Goal: Transaction & Acquisition: Purchase product/service

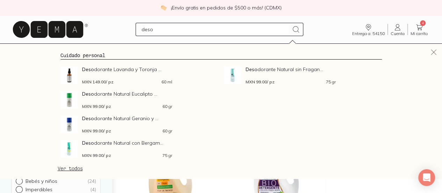
type input "deso"
click at [419, 30] on icon at bounding box center [419, 27] width 8 height 8
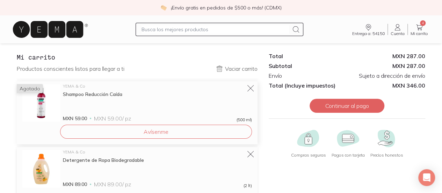
scroll to position [11, 0]
click at [247, 86] on icon at bounding box center [251, 88] width 10 height 10
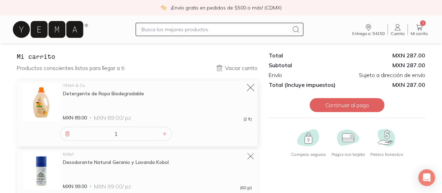
click at [251, 85] on icon at bounding box center [251, 88] width 10 height 10
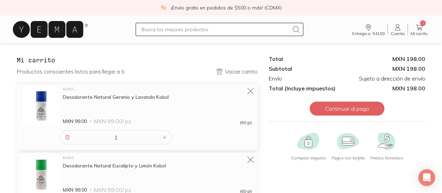
scroll to position [0, 0]
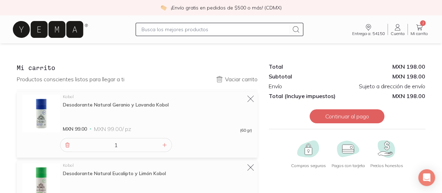
click at [148, 31] on input "text" at bounding box center [215, 29] width 147 height 8
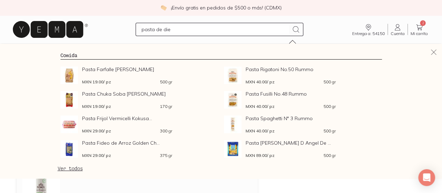
type input "pasta de dien"
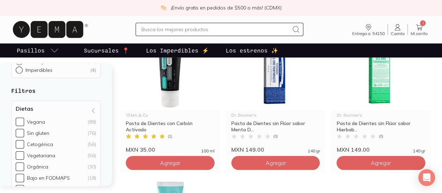
scroll to position [83, 0]
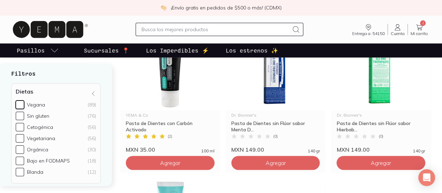
click at [22, 102] on input "Vegana (89)" at bounding box center [20, 104] width 8 height 8
checkbox input "true"
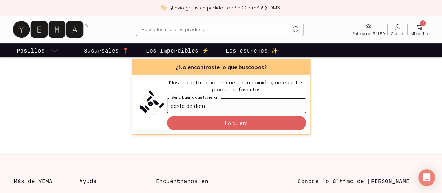
scroll to position [109, 0]
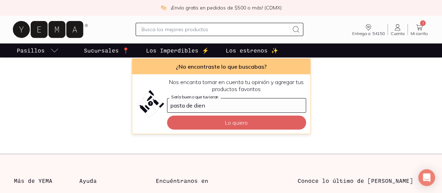
click at [212, 104] on input "pasta de dien" at bounding box center [236, 105] width 138 height 14
type input "pasta de dientes"
click button "Lo quiero" at bounding box center [236, 122] width 139 height 14
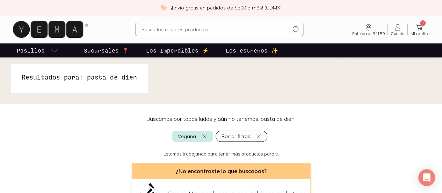
scroll to position [4, 0]
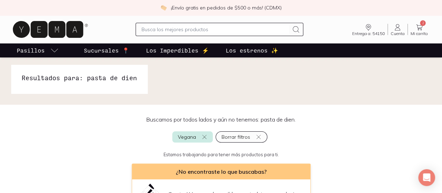
click at [418, 25] on icon at bounding box center [419, 27] width 8 height 8
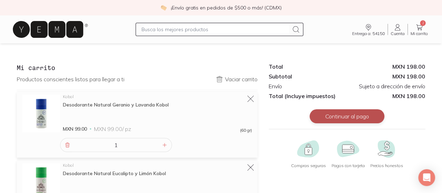
click at [329, 118] on button "Continuar al pago" at bounding box center [347, 116] width 75 height 14
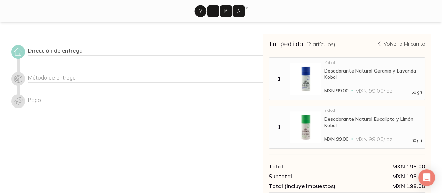
click at [50, 76] on div "Método de entrega" at bounding box center [145, 78] width 235 height 9
